Goal: Task Accomplishment & Management: Manage account settings

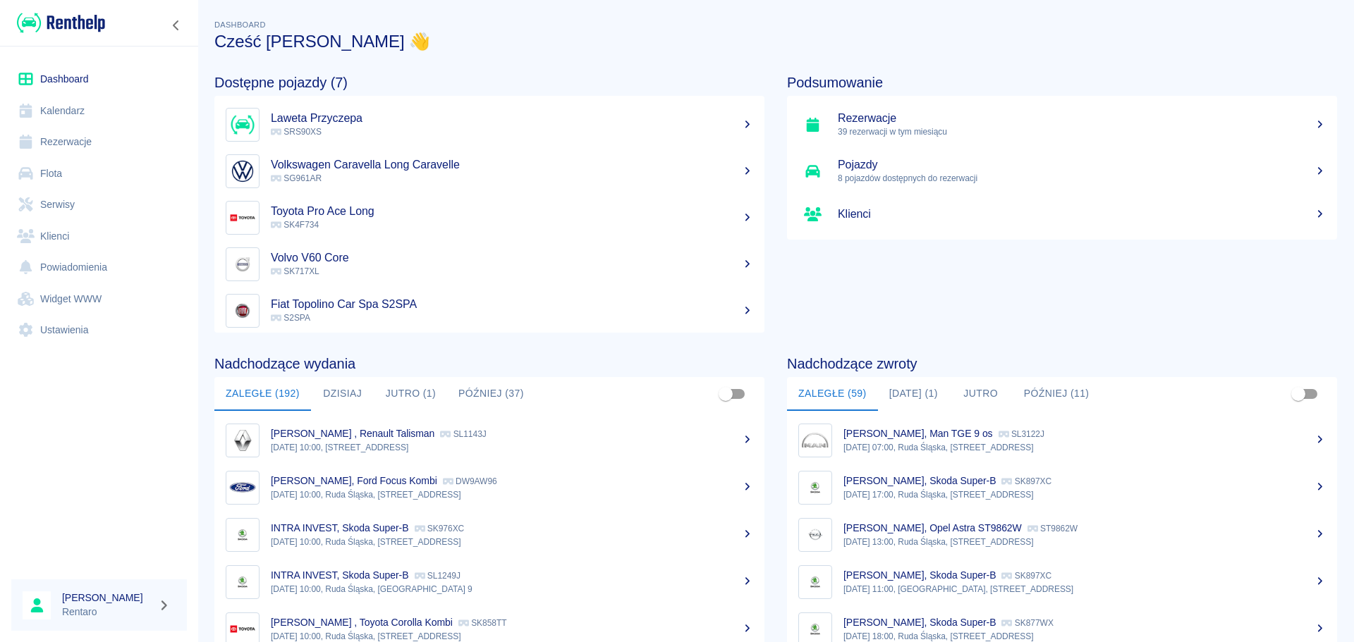
click at [63, 105] on link "Kalendarz" at bounding box center [99, 111] width 176 height 32
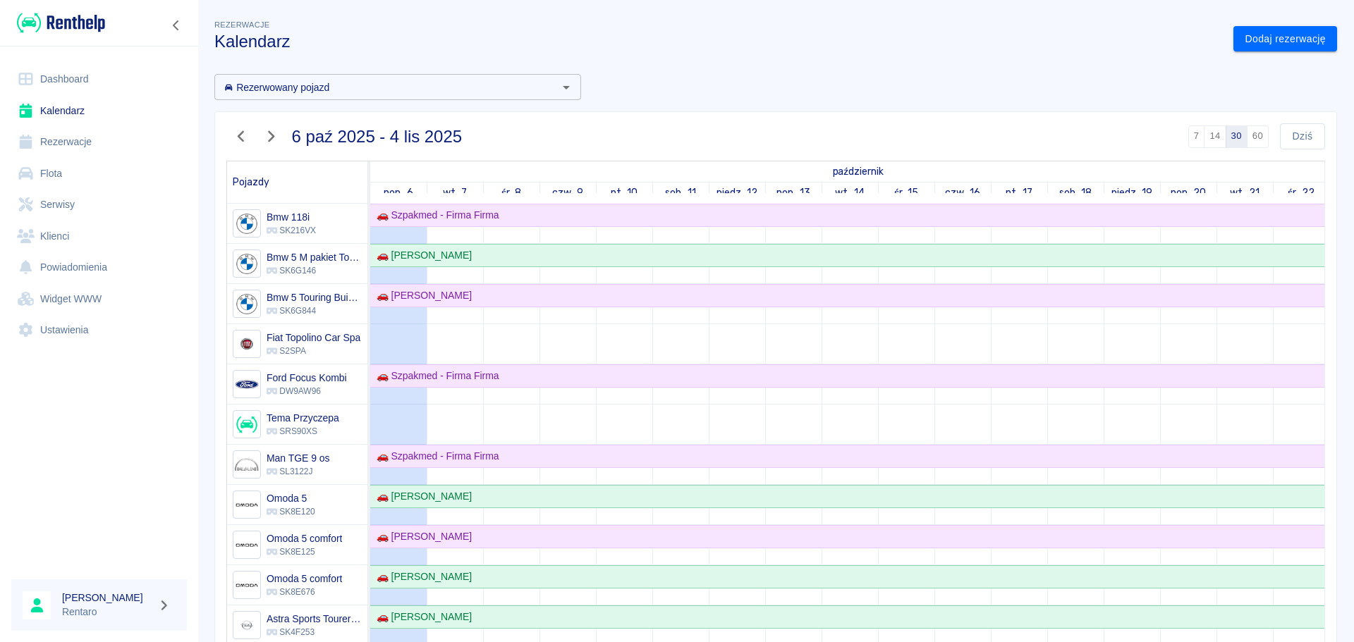
click at [72, 228] on link "Klienci" at bounding box center [99, 237] width 176 height 32
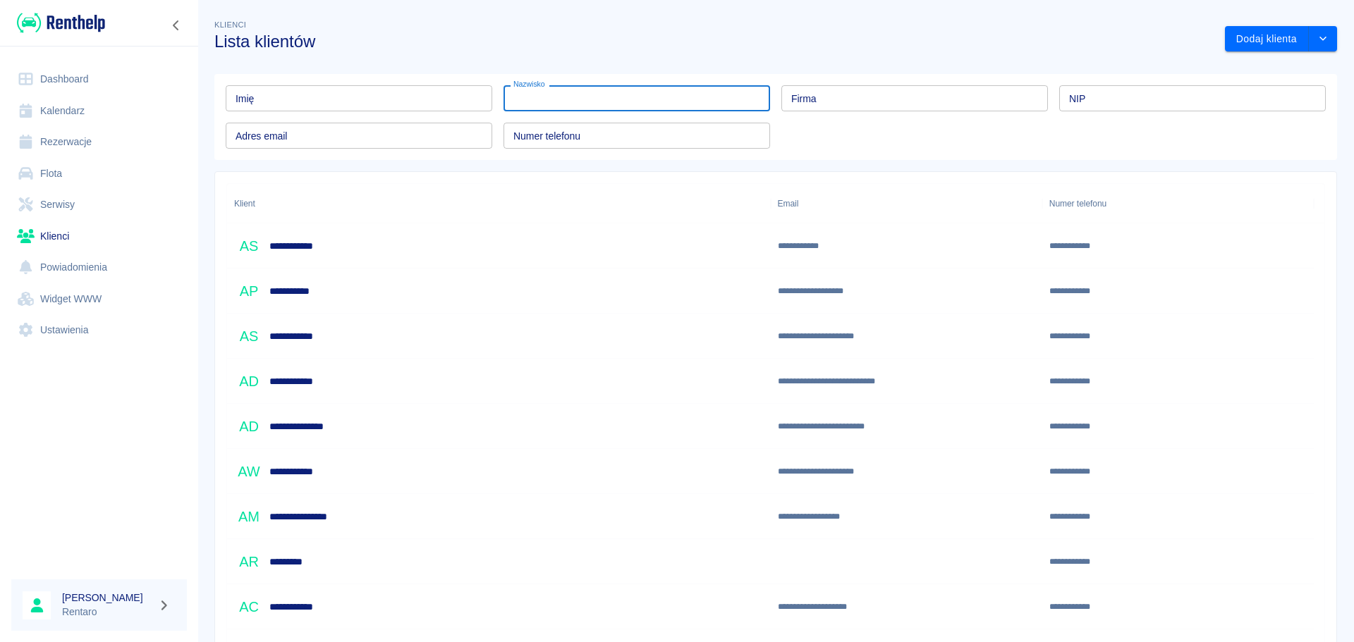
click at [539, 101] on input "Nazwisko" at bounding box center [636, 98] width 266 height 26
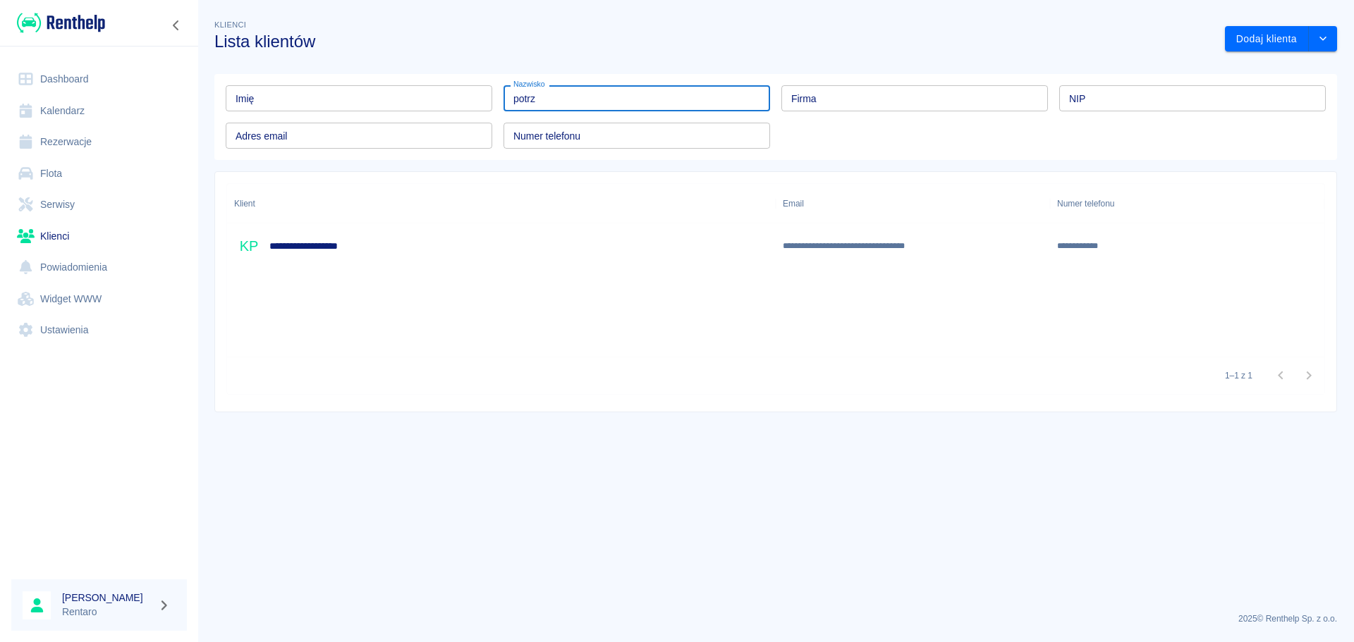
type input "potrz"
click at [386, 245] on div "**********" at bounding box center [501, 245] width 548 height 45
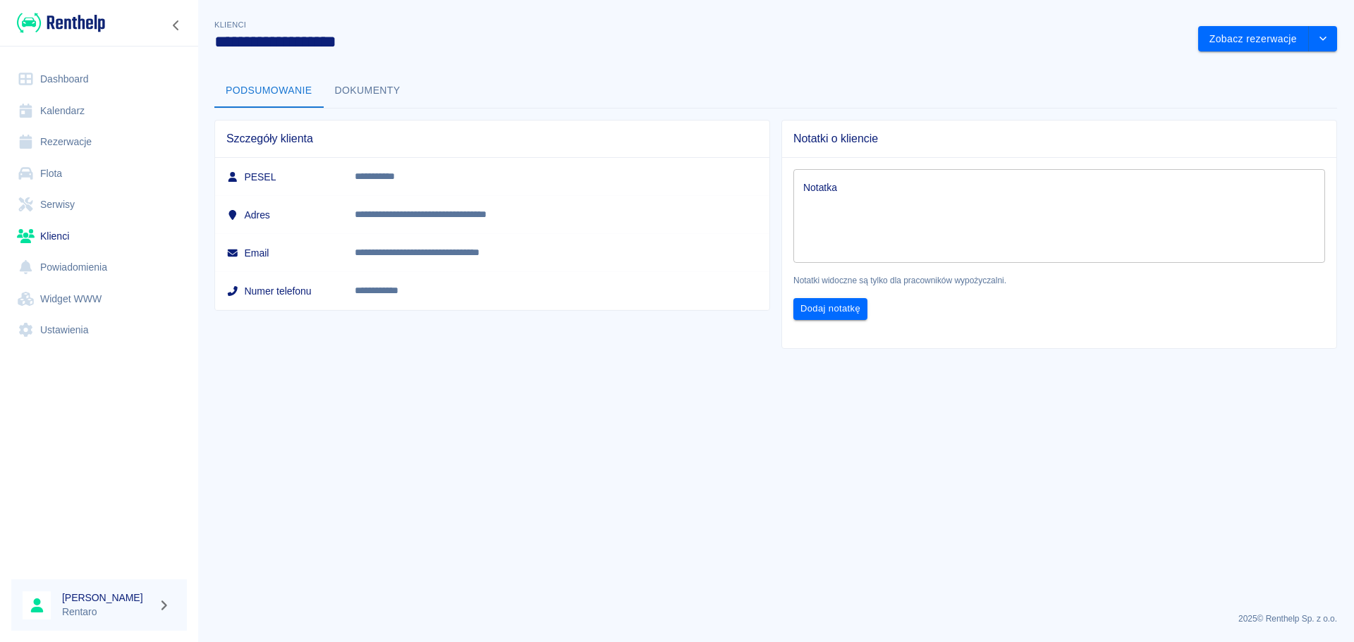
click at [359, 87] on button "Dokumenty" at bounding box center [368, 91] width 88 height 34
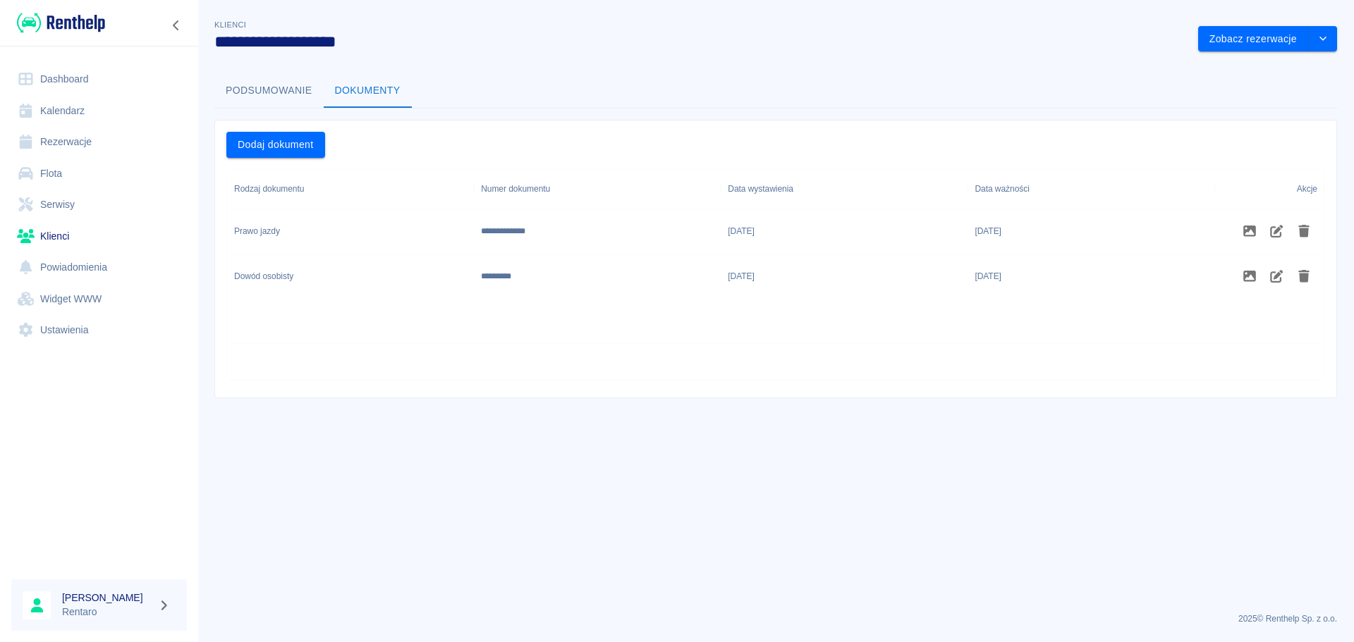
click at [236, 90] on button "Podsumowanie" at bounding box center [268, 91] width 109 height 34
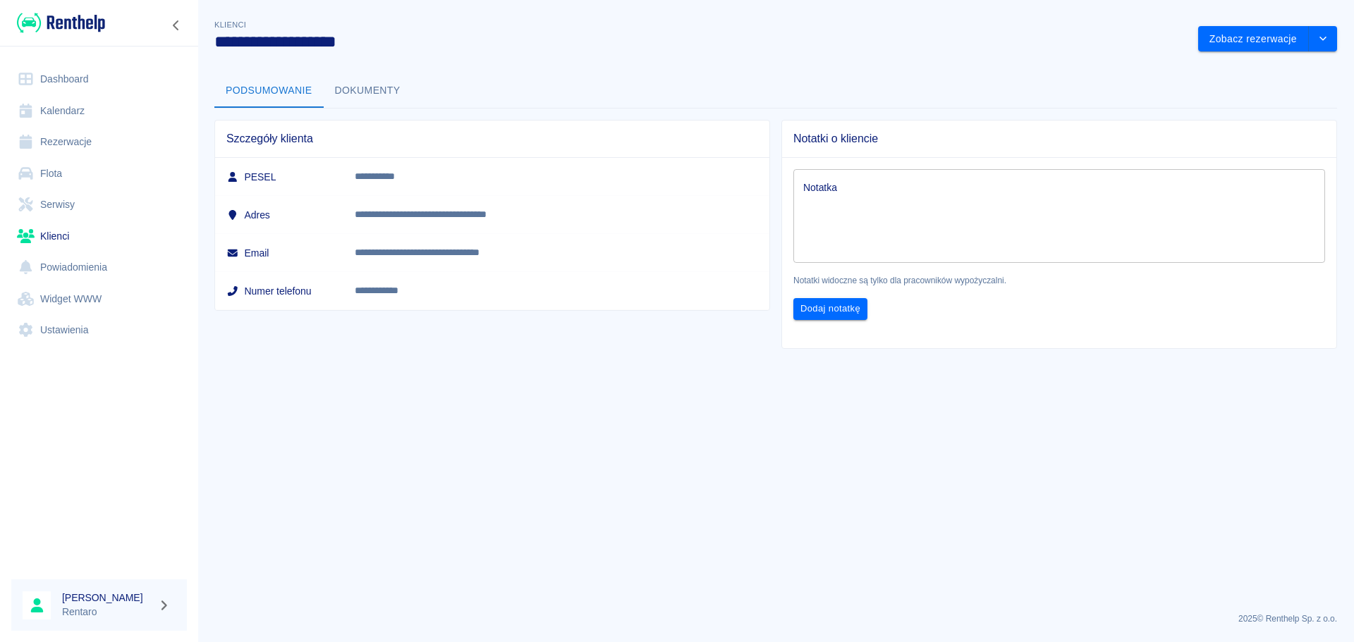
click at [396, 107] on button "Dokumenty" at bounding box center [368, 91] width 88 height 34
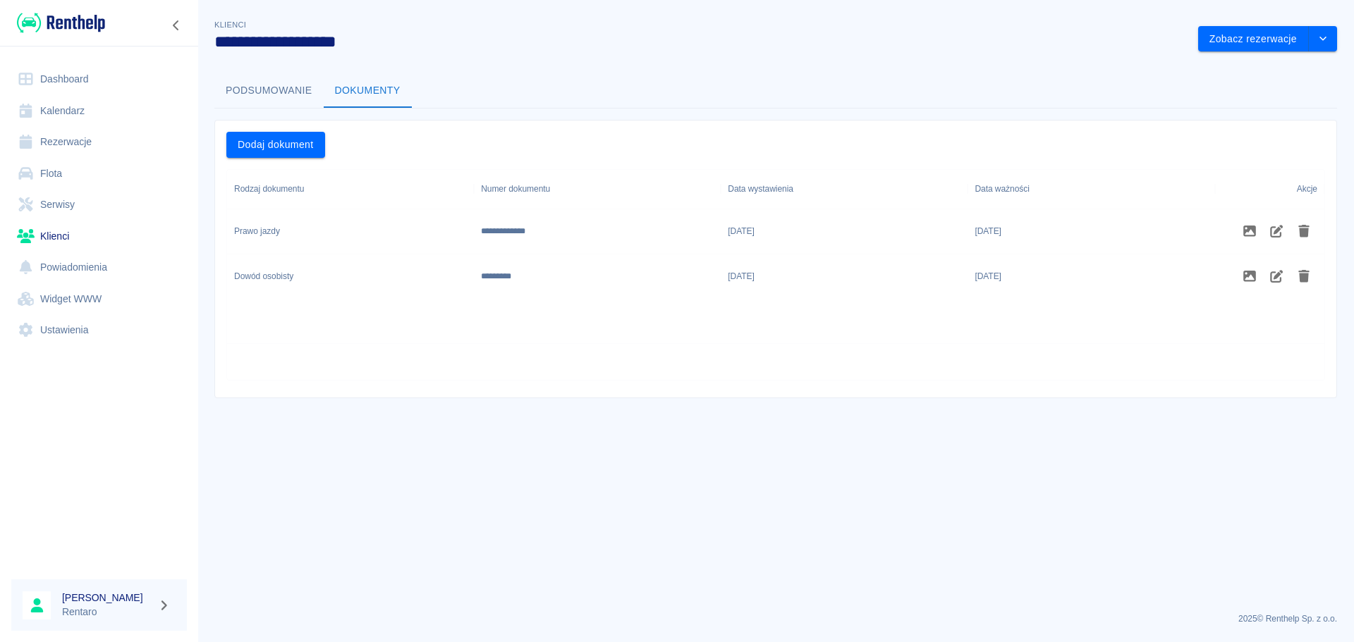
click at [75, 79] on link "Dashboard" at bounding box center [99, 79] width 176 height 32
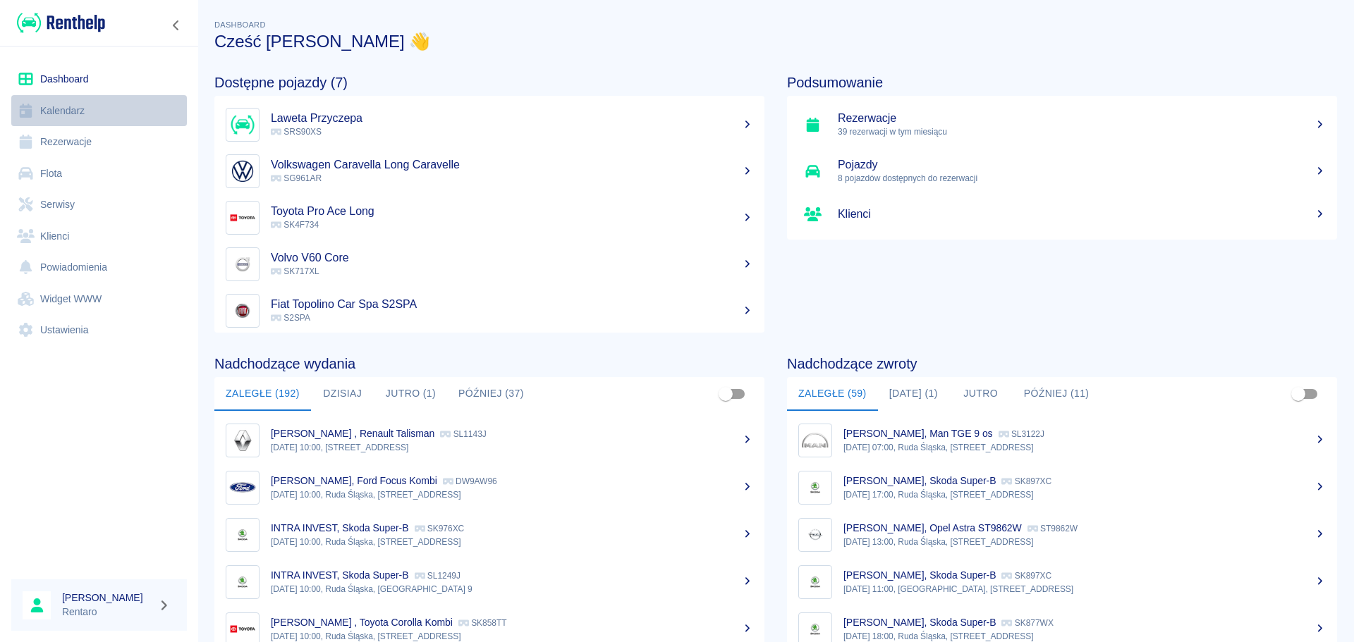
click at [130, 109] on link "Kalendarz" at bounding box center [99, 111] width 176 height 32
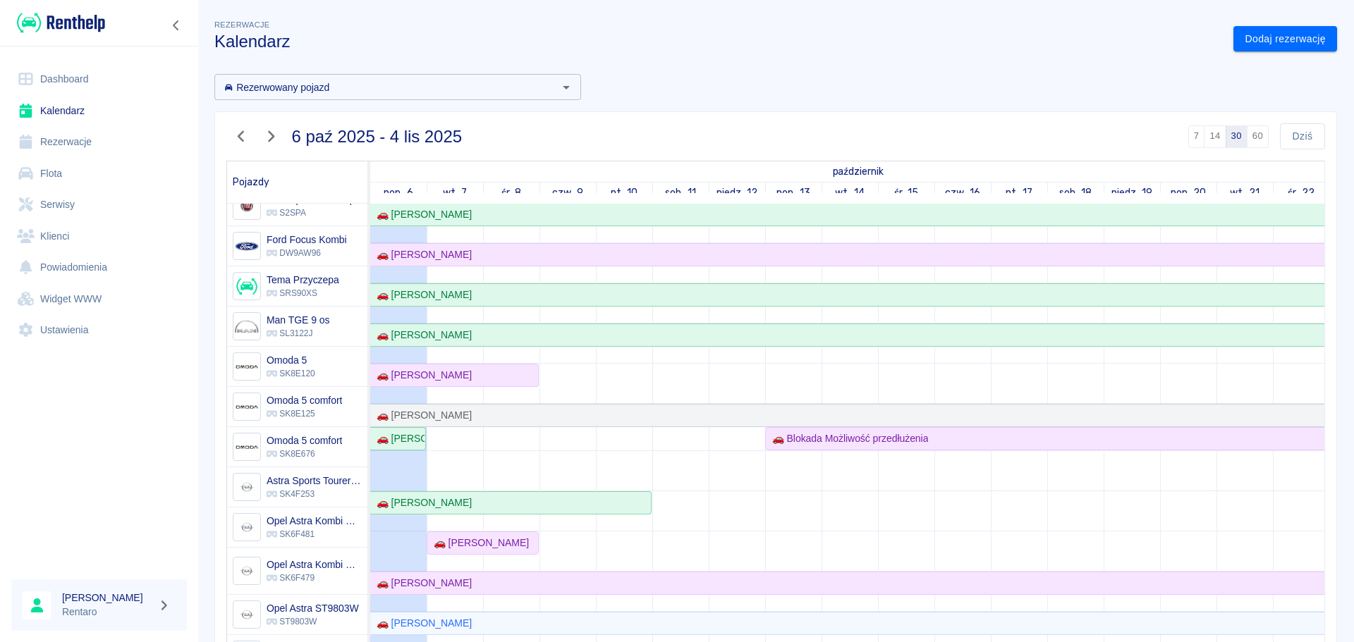
scroll to position [282, 0]
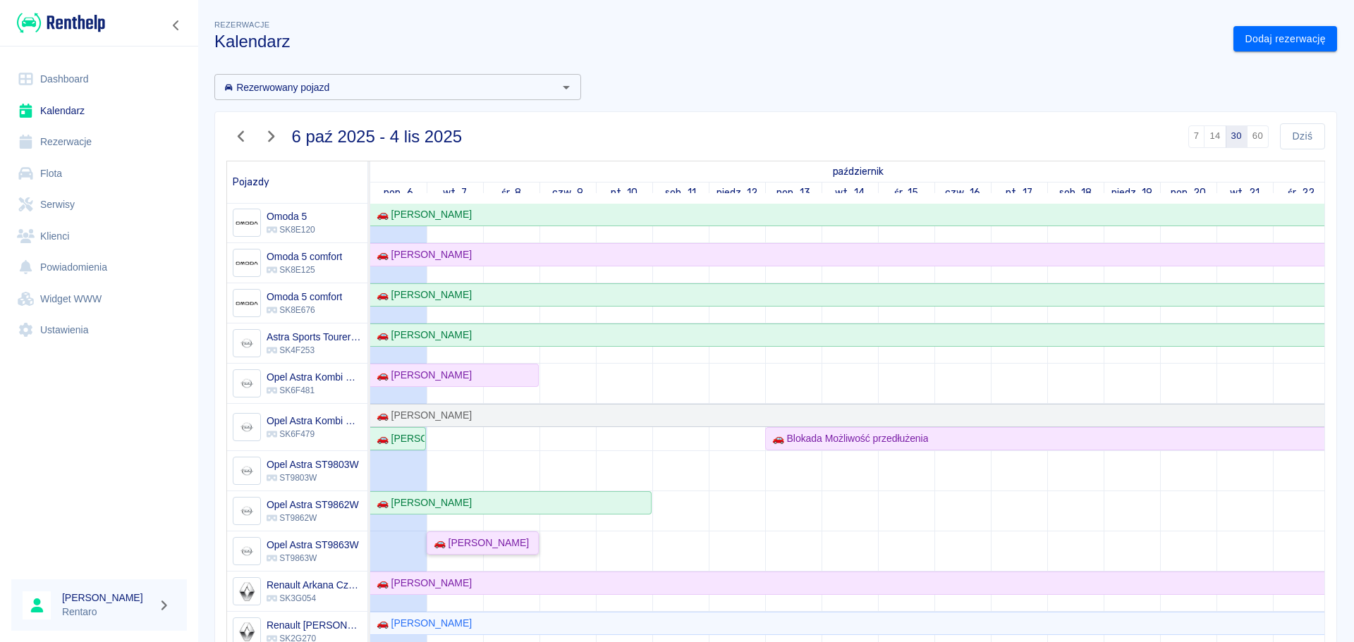
click at [465, 545] on div "🚗 [PERSON_NAME]" at bounding box center [478, 543] width 101 height 15
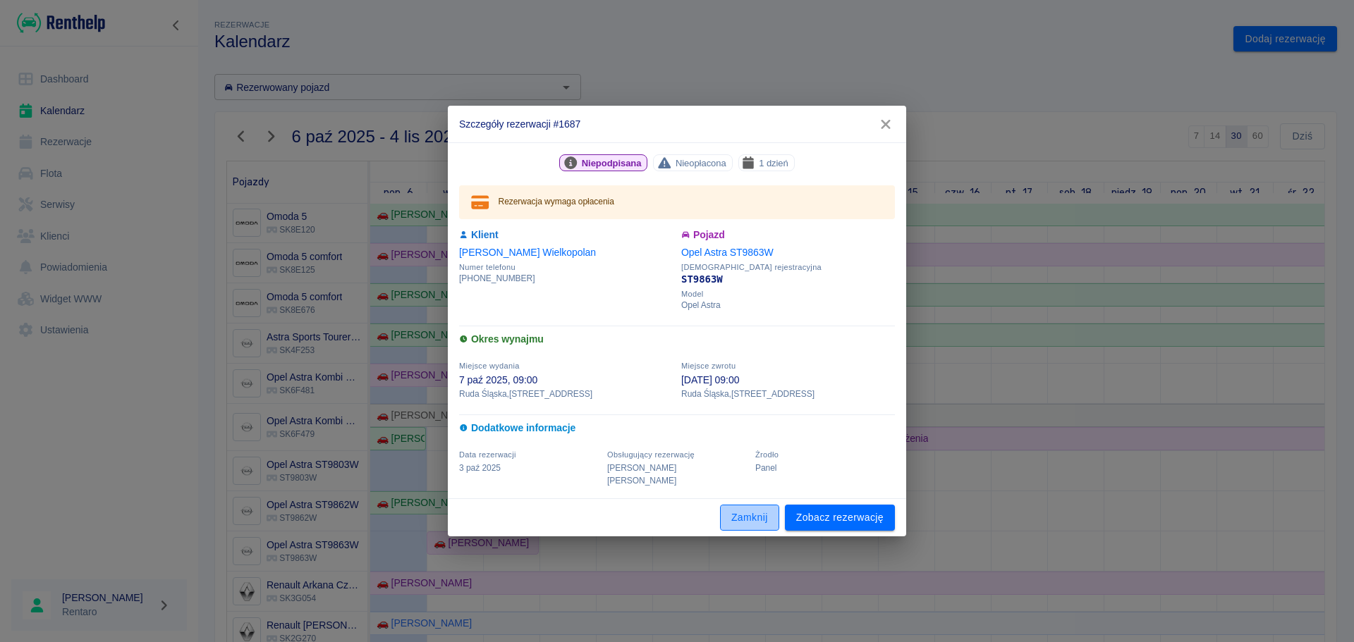
click at [755, 513] on button "Zamknij" at bounding box center [749, 518] width 59 height 26
